Goal: Task Accomplishment & Management: Manage account settings

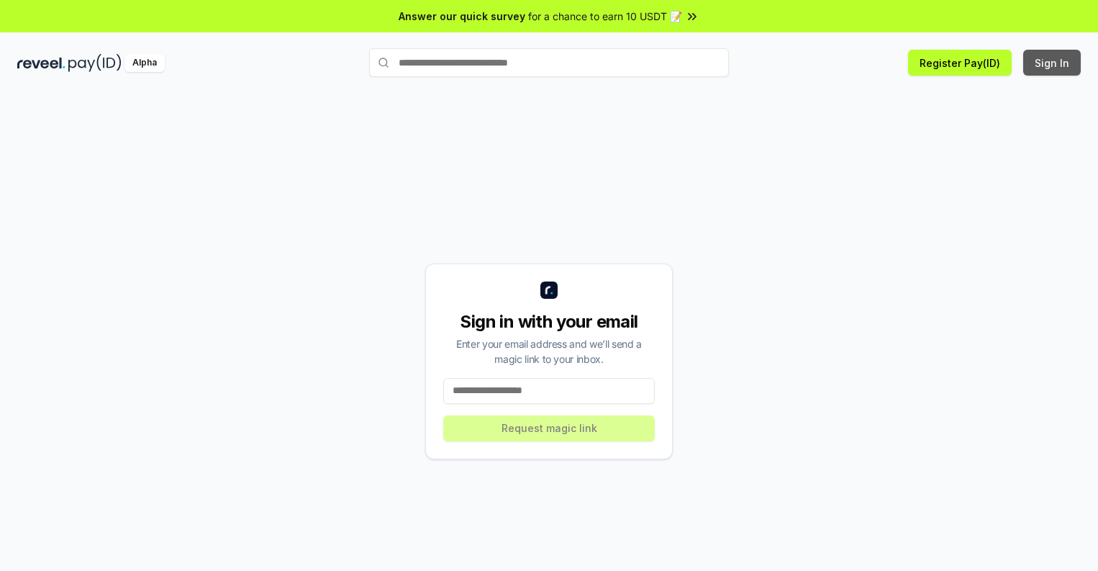
click at [1053, 63] on button "Sign In" at bounding box center [1052, 63] width 58 height 26
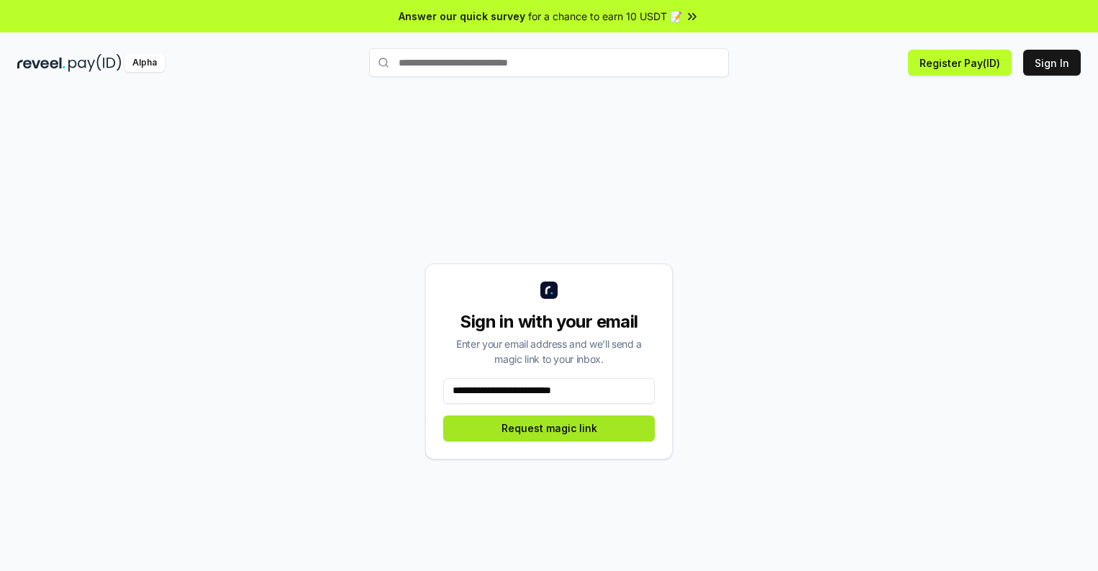
type input "**********"
click at [549, 427] on button "Request magic link" at bounding box center [549, 428] width 212 height 26
